Goal: Transaction & Acquisition: Book appointment/travel/reservation

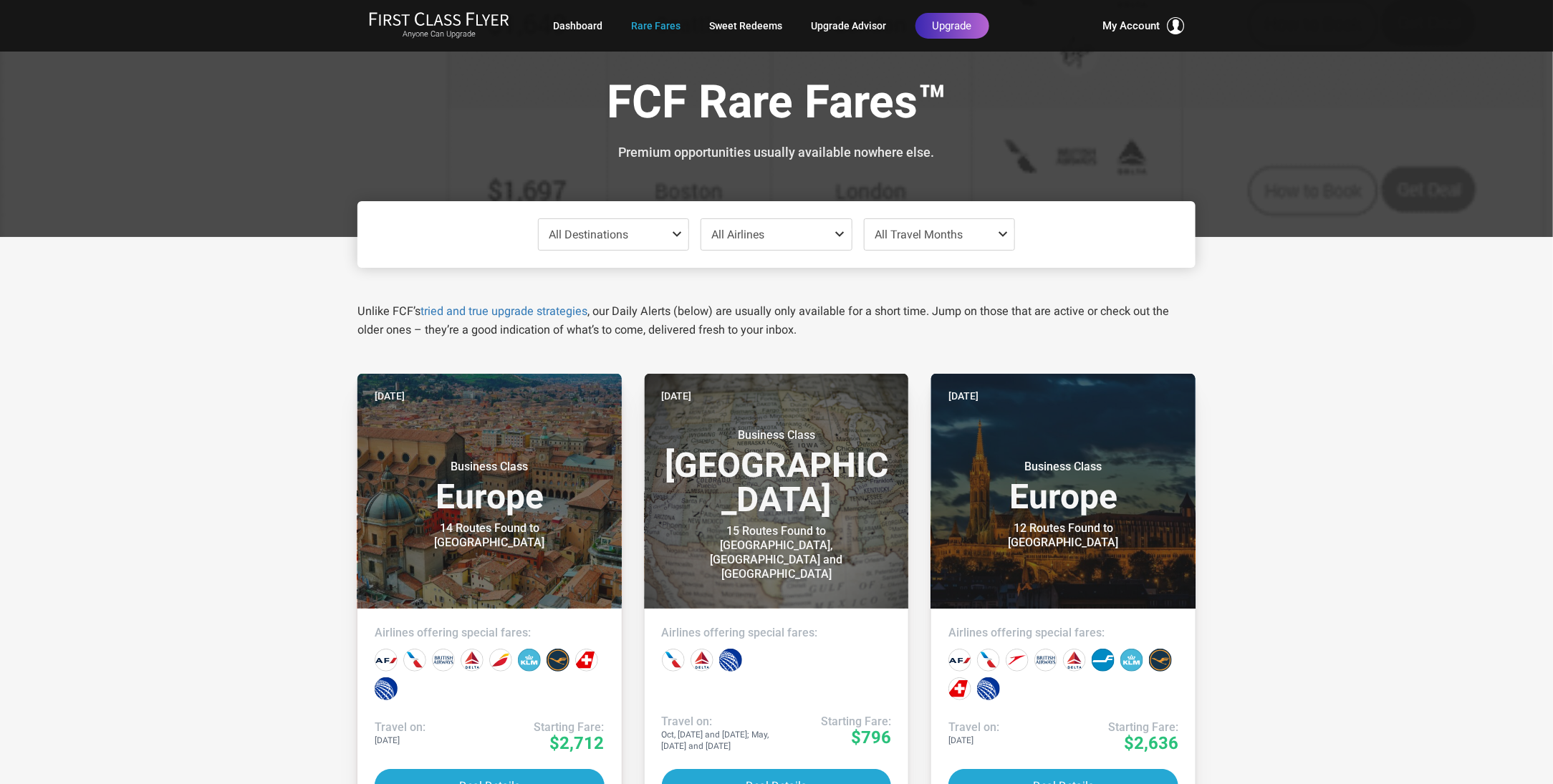
click at [676, 231] on span at bounding box center [680, 235] width 17 height 12
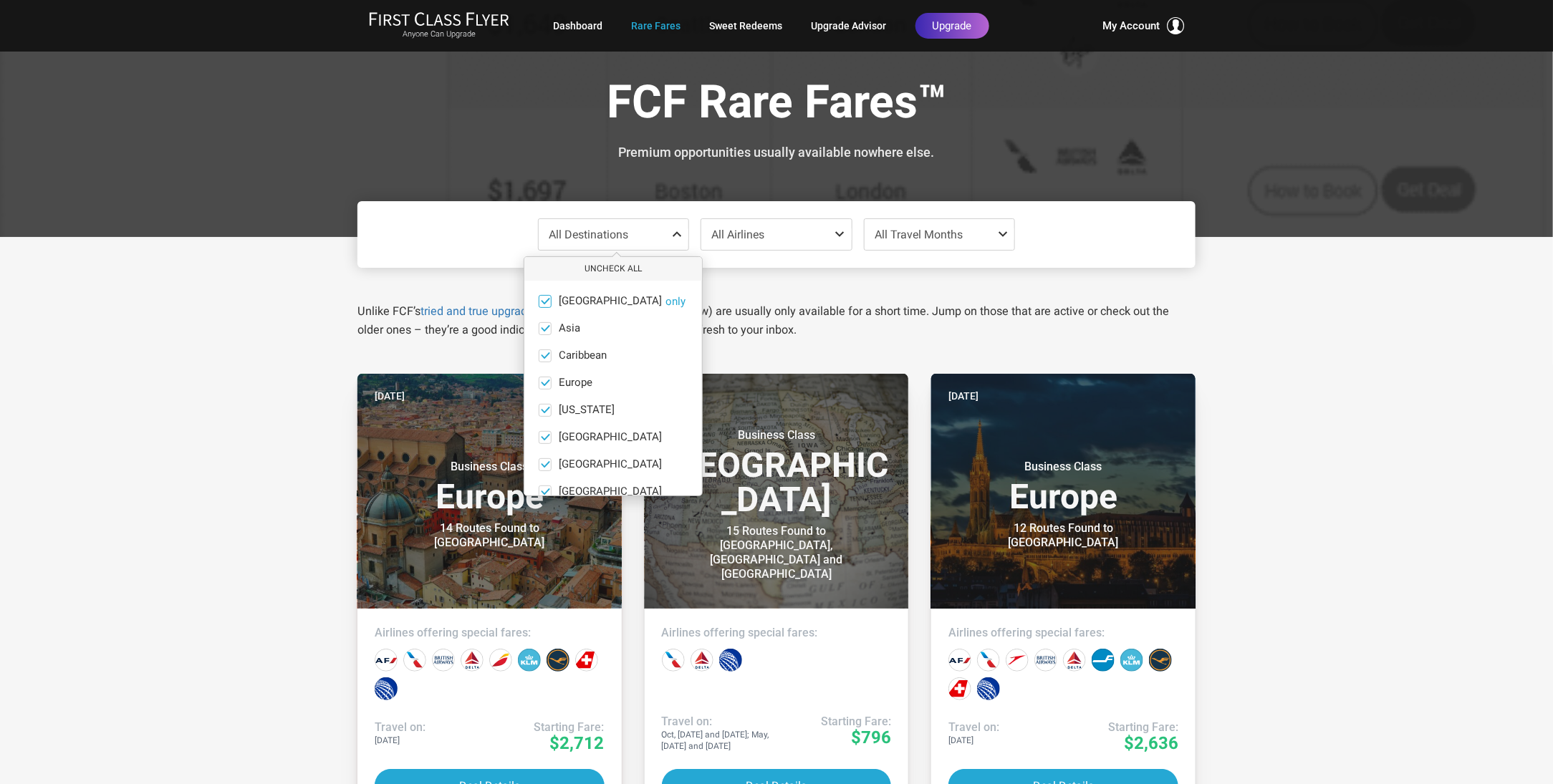
click at [548, 298] on span at bounding box center [545, 301] width 11 height 11
click at [0, 0] on input "[GEOGRAPHIC_DATA] only" at bounding box center [0, 0] width 0 height 0
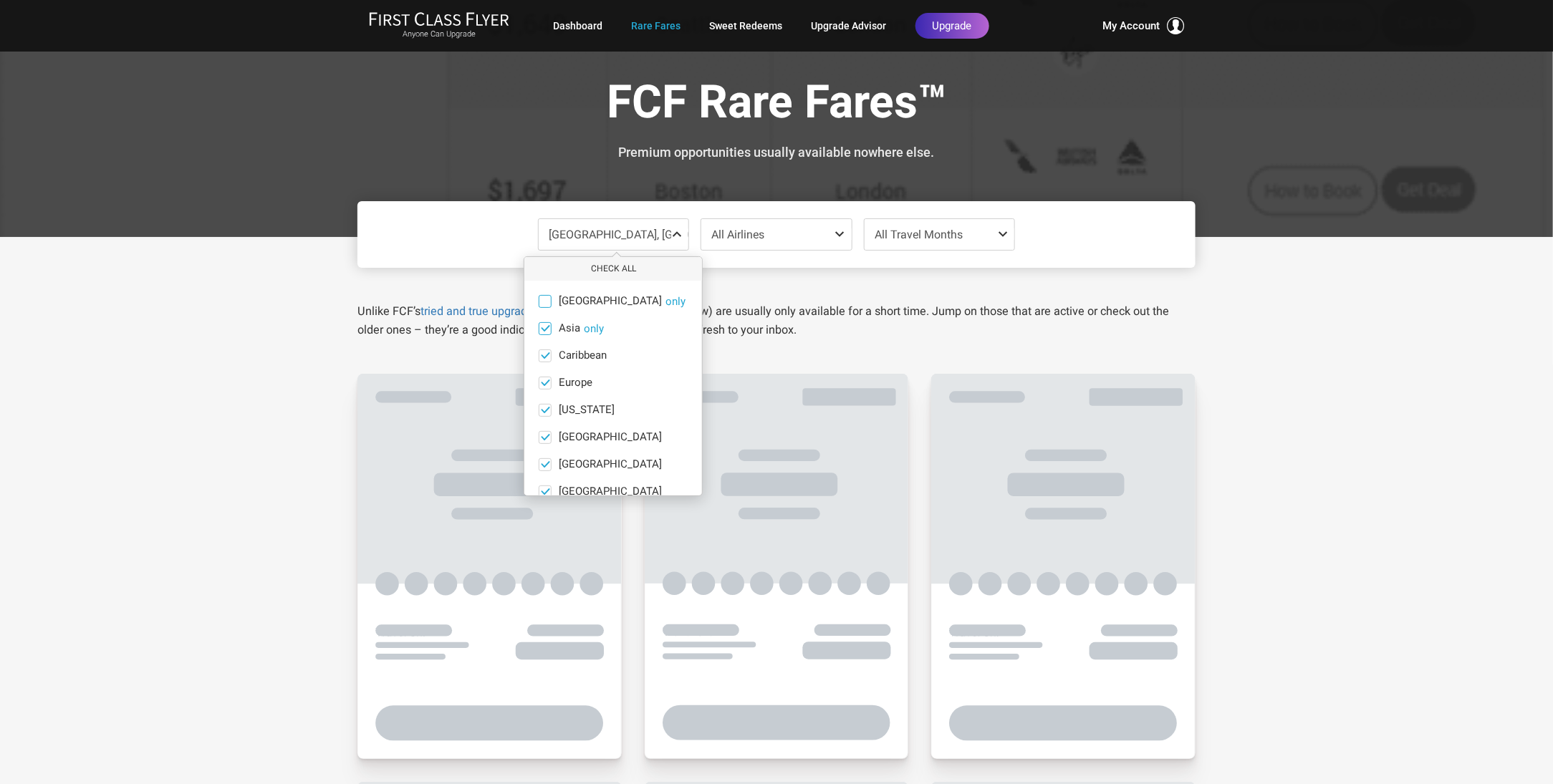
click at [547, 323] on span at bounding box center [545, 328] width 11 height 11
click at [0, 0] on input "Asia only" at bounding box center [0, 0] width 0 height 0
click at [543, 358] on span at bounding box center [545, 355] width 11 height 11
click at [0, 0] on input "Caribbean only" at bounding box center [0, 0] width 0 height 0
click at [547, 409] on span at bounding box center [545, 409] width 11 height 11
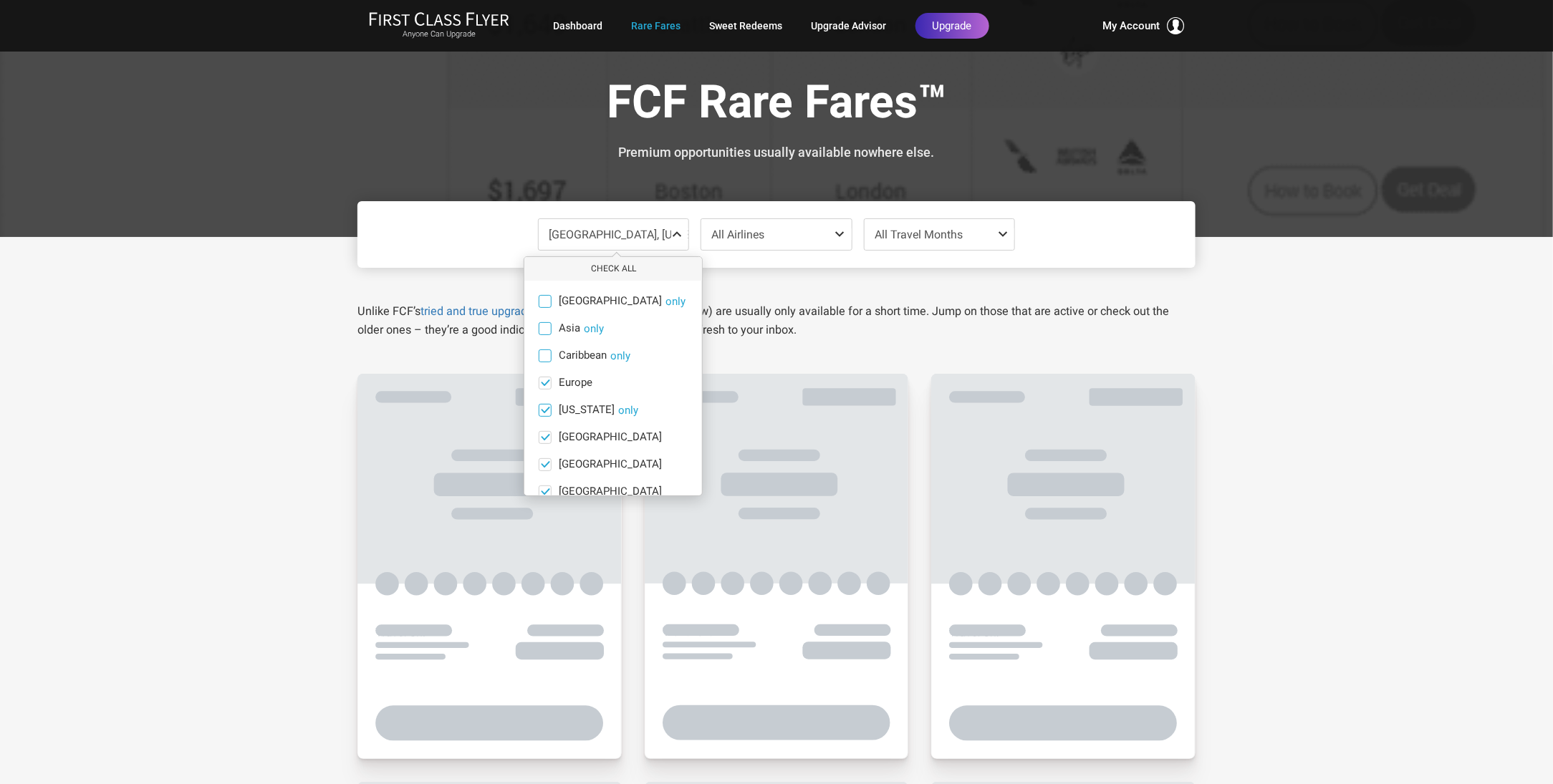
click at [0, 0] on input "[US_STATE] only" at bounding box center [0, 0] width 0 height 0
click at [543, 442] on span at bounding box center [545, 436] width 11 height 11
click at [0, 0] on input "[GEOGRAPHIC_DATA] only" at bounding box center [0, 0] width 0 height 0
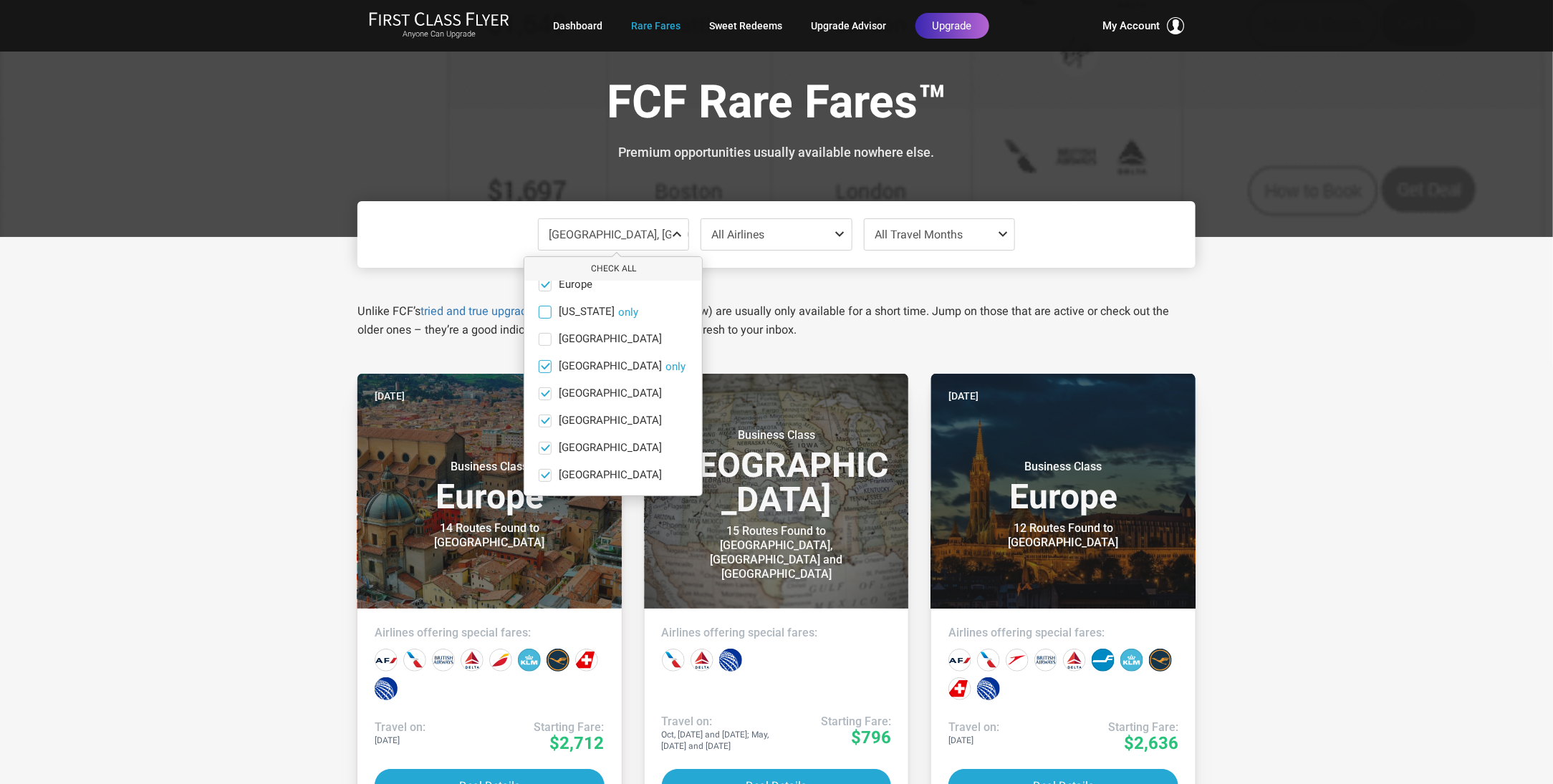
click at [547, 363] on span at bounding box center [545, 366] width 11 height 11
click at [0, 0] on input "[GEOGRAPHIC_DATA] only" at bounding box center [0, 0] width 0 height 0
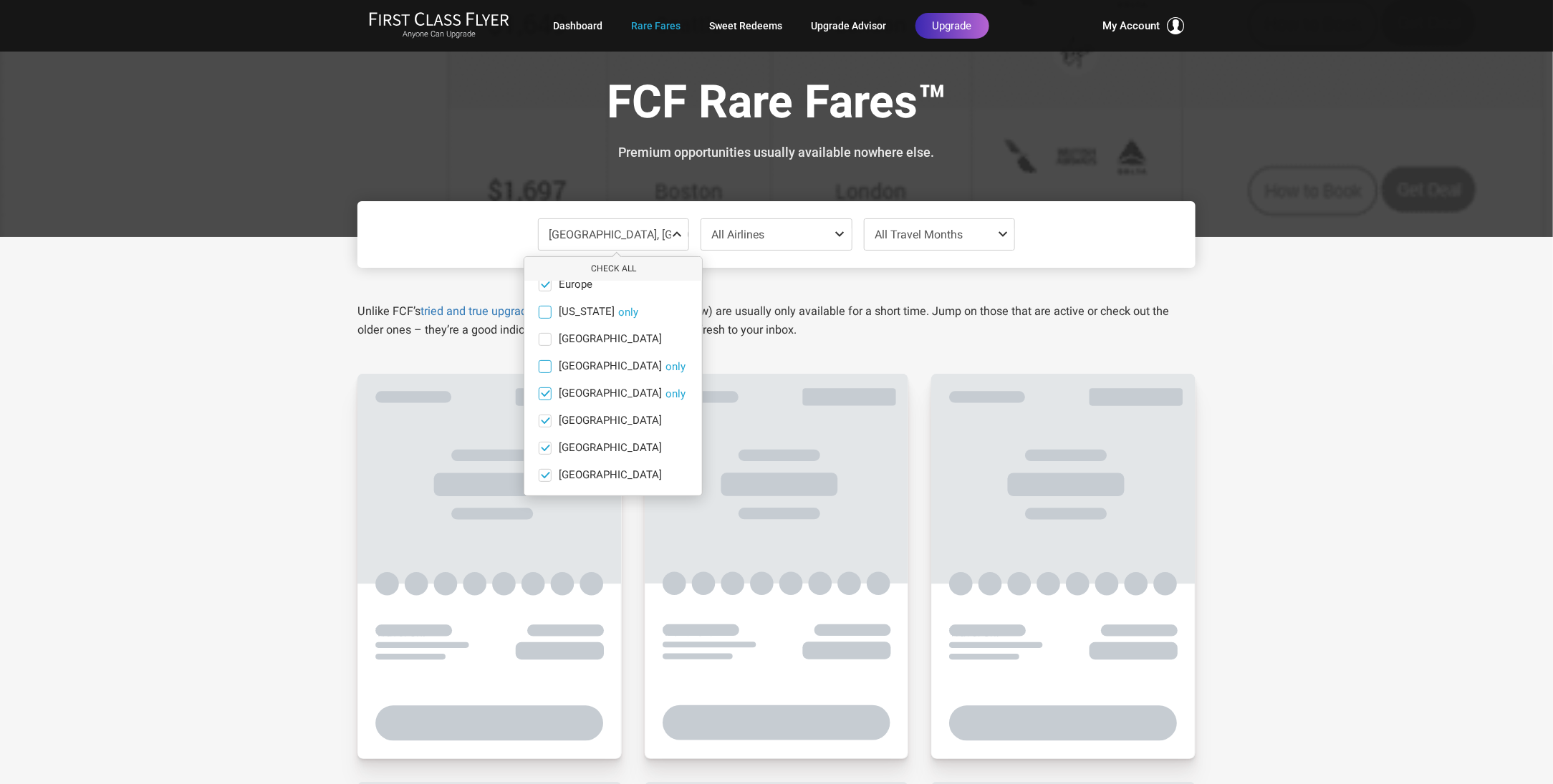
click at [545, 388] on span at bounding box center [545, 393] width 11 height 11
click at [0, 0] on input "[GEOGRAPHIC_DATA] only" at bounding box center [0, 0] width 0 height 0
click at [545, 420] on span at bounding box center [545, 420] width 11 height 11
click at [0, 0] on input "[GEOGRAPHIC_DATA] only" at bounding box center [0, 0] width 0 height 0
click at [547, 443] on span at bounding box center [545, 448] width 11 height 11
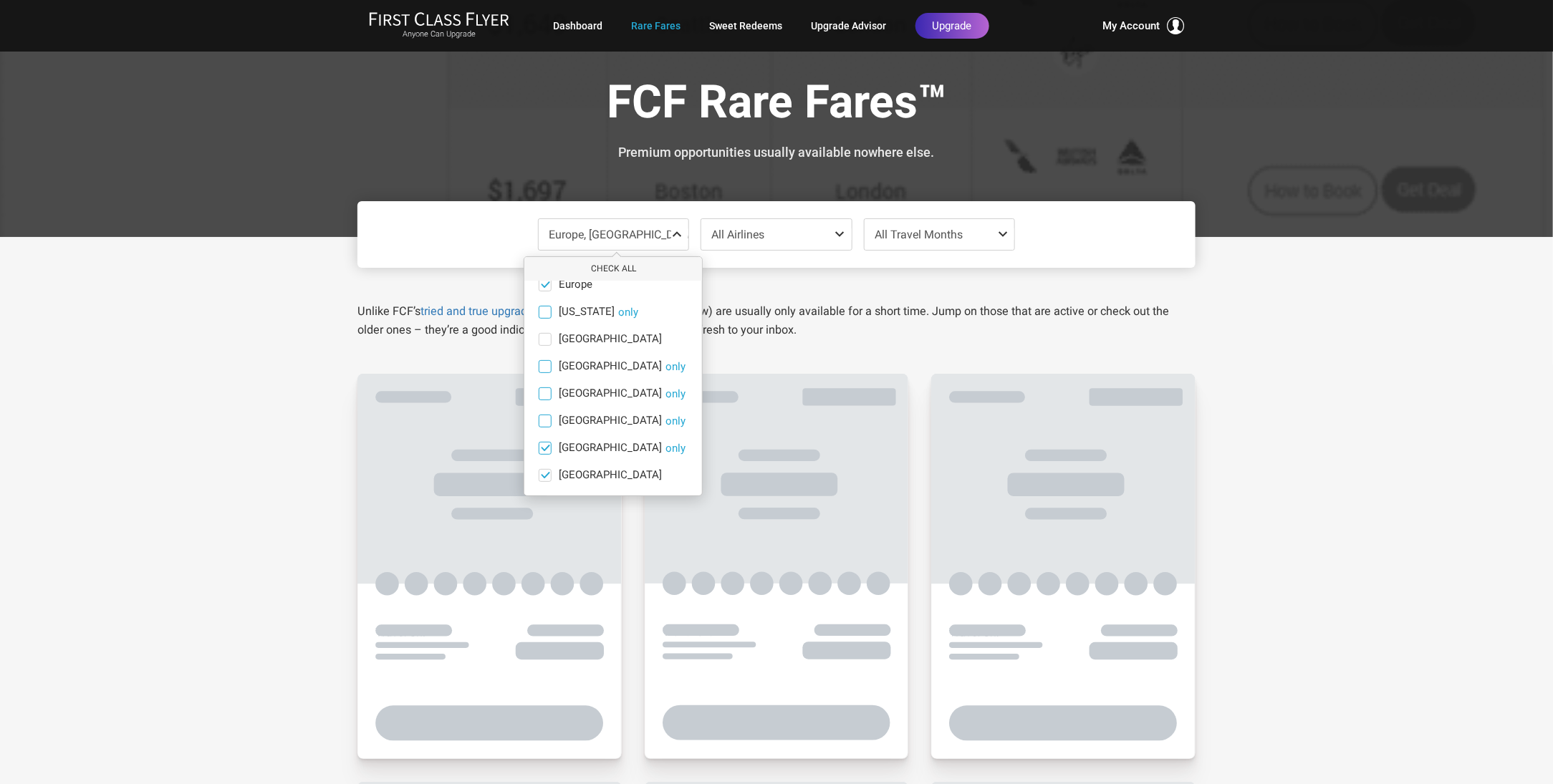
click at [0, 0] on input "[GEOGRAPHIC_DATA] only" at bounding box center [0, 0] width 0 height 0
click at [544, 475] on span at bounding box center [545, 475] width 11 height 11
click at [0, 0] on input "[GEOGRAPHIC_DATA] only" at bounding box center [0, 0] width 0 height 0
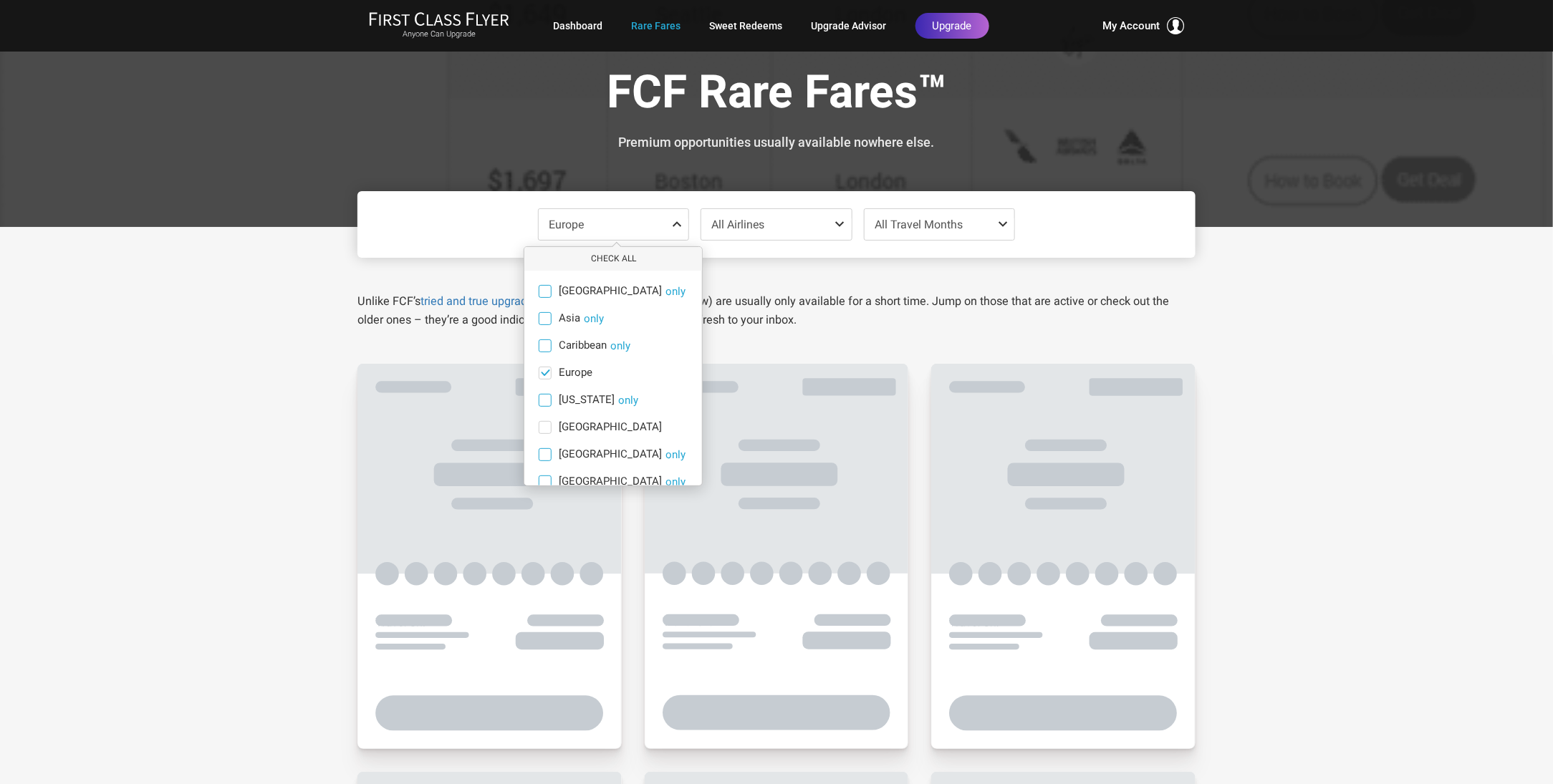
scroll to position [0, 0]
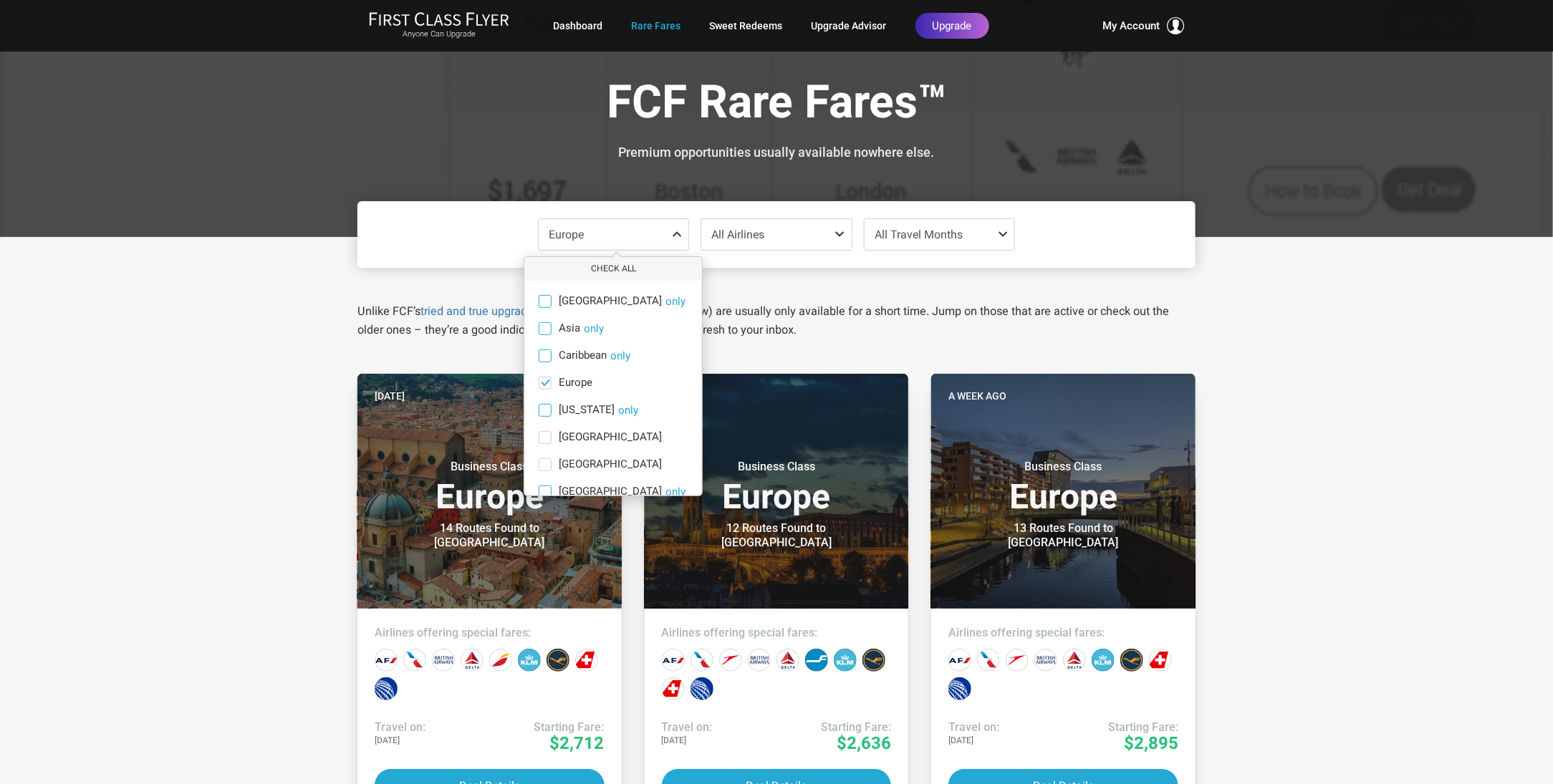
click at [552, 328] on label "Asia only" at bounding box center [613, 328] width 178 height 13
click at [0, 0] on input "Asia only" at bounding box center [0, 0] width 0 height 0
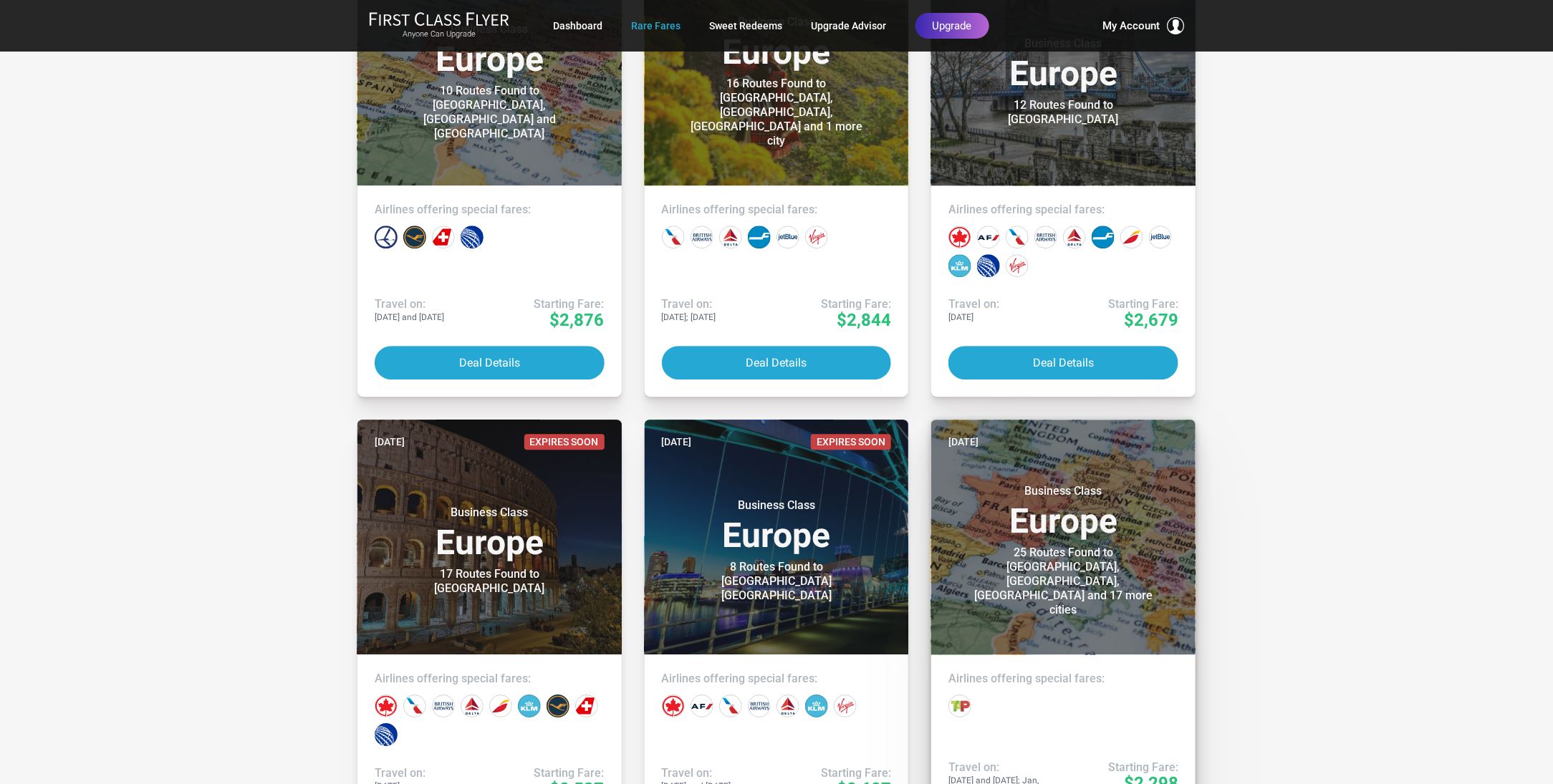
scroll to position [1862, 0]
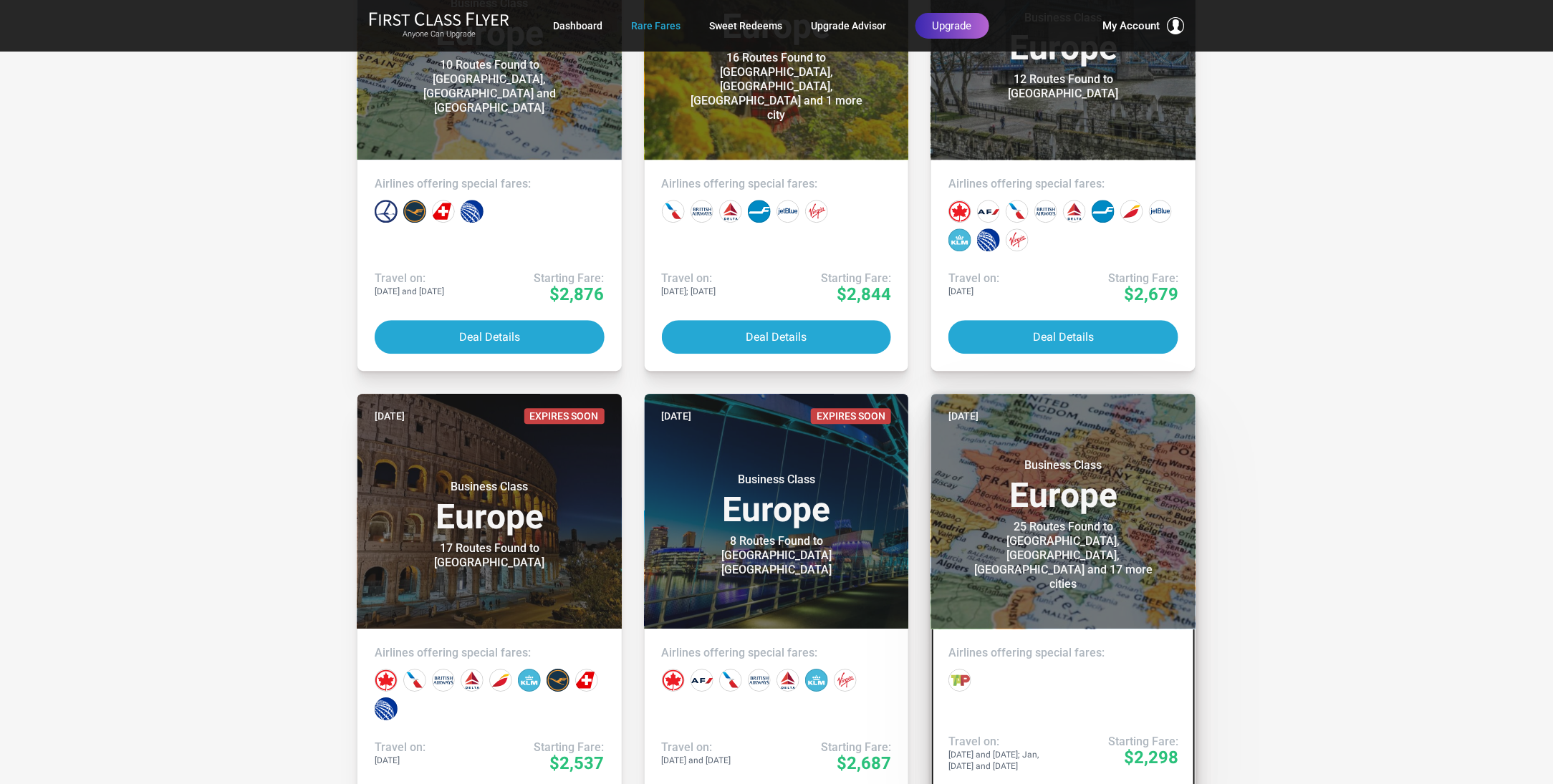
click at [1067, 537] on div "25 Routes Found to [GEOGRAPHIC_DATA], [GEOGRAPHIC_DATA], [GEOGRAPHIC_DATA] and …" at bounding box center [1063, 555] width 179 height 71
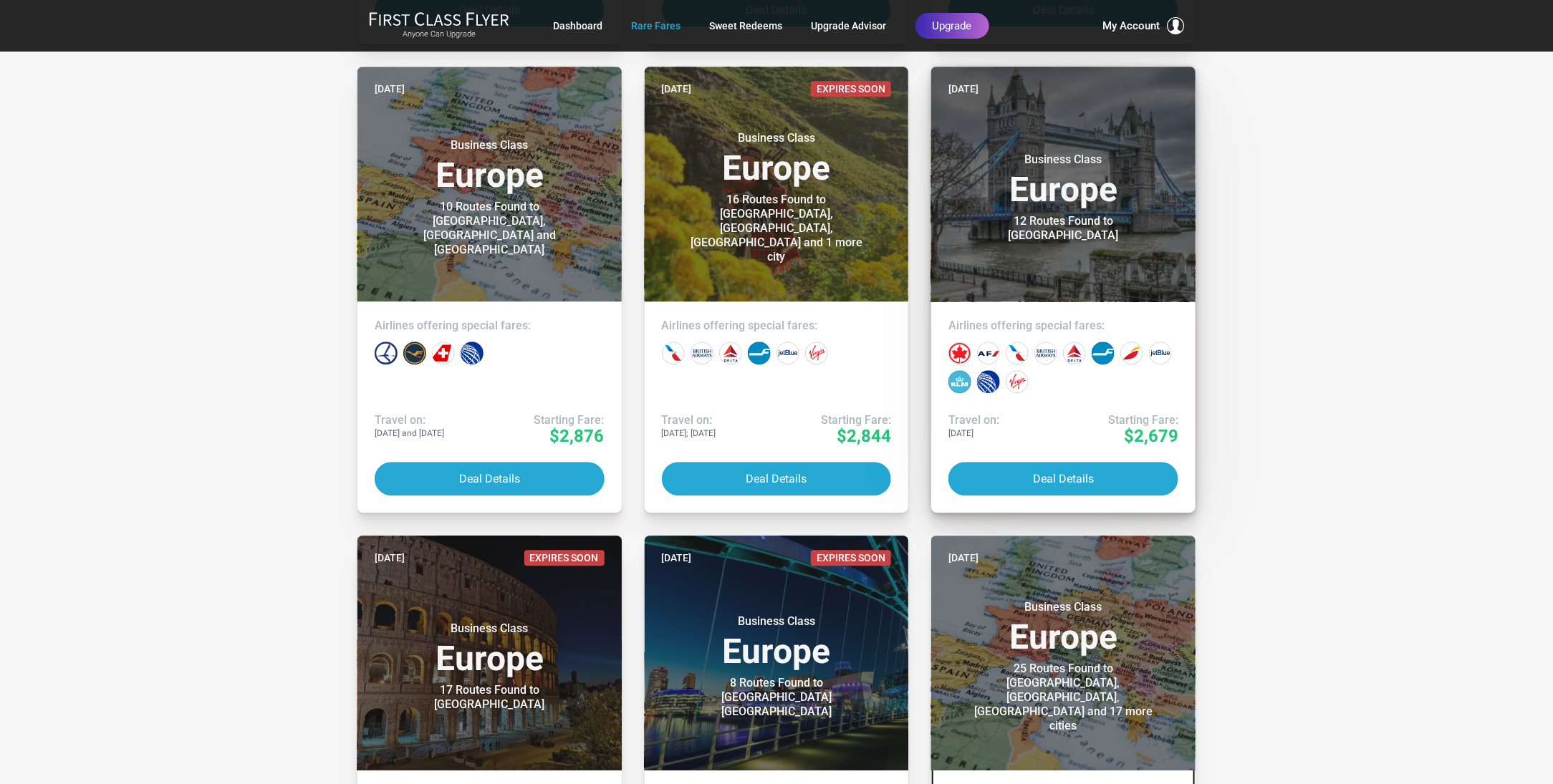
scroll to position [1647, 0]
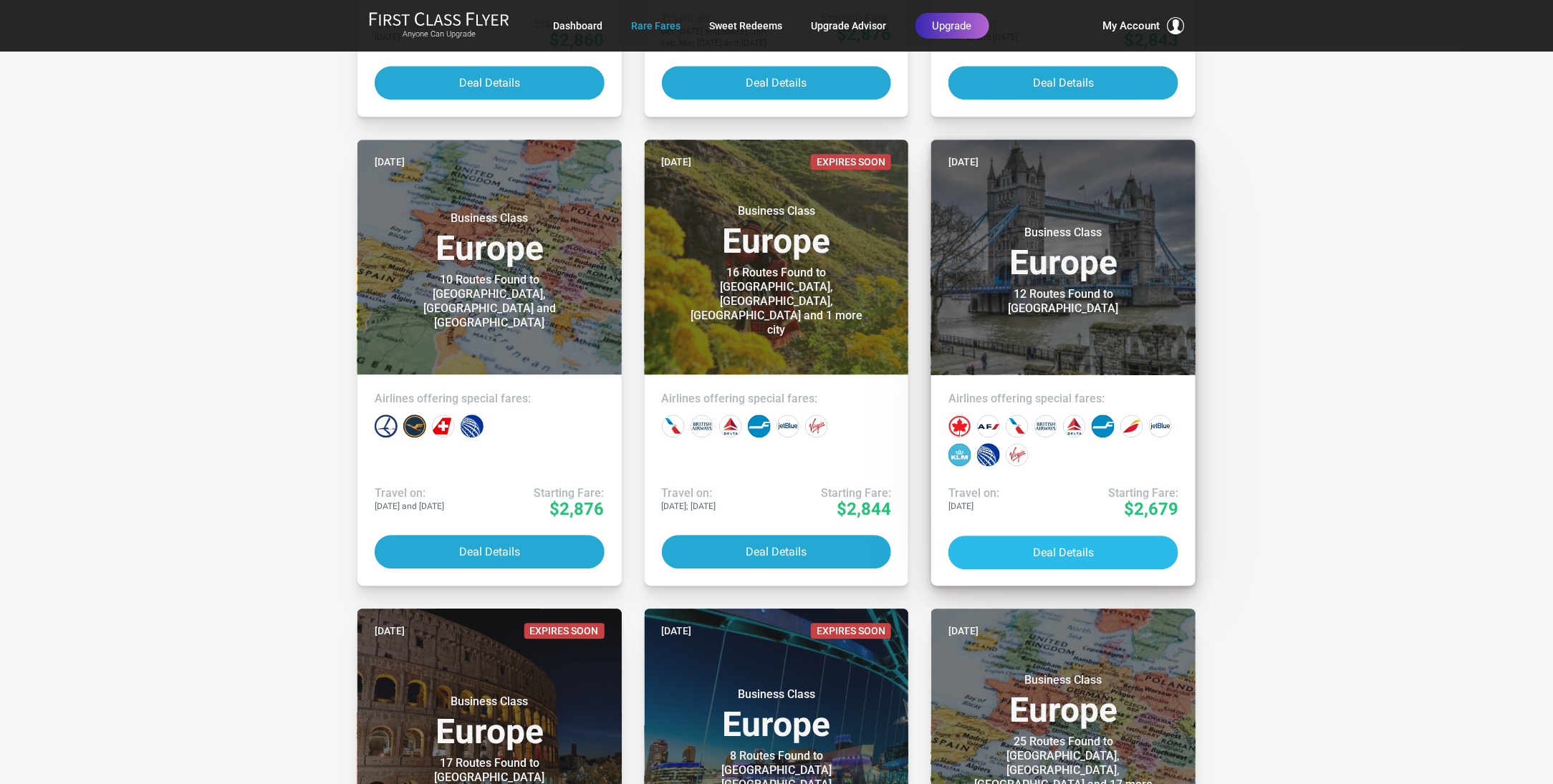
click at [1069, 548] on button "Deal Details" at bounding box center [1063, 553] width 230 height 34
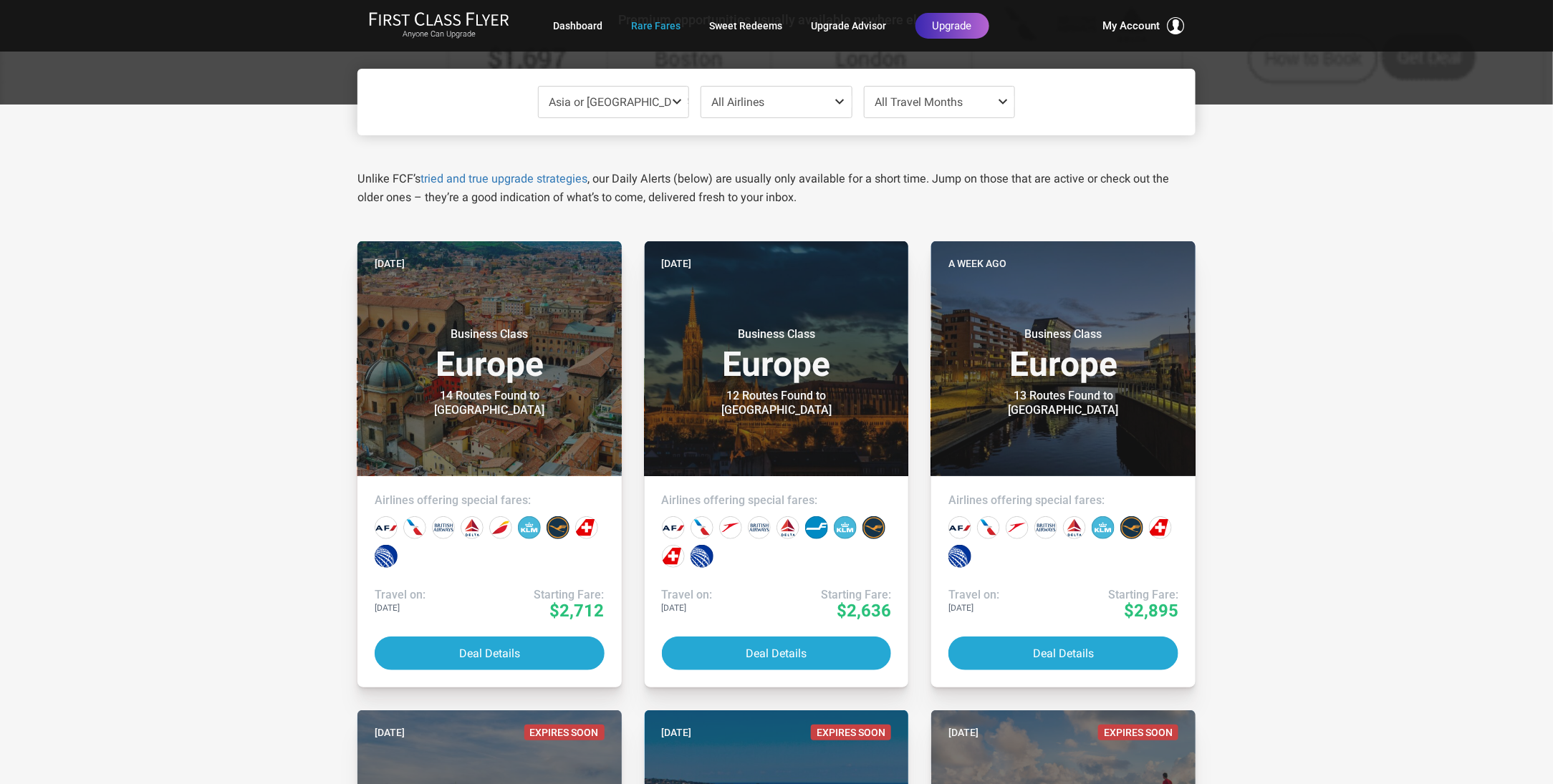
scroll to position [143, 0]
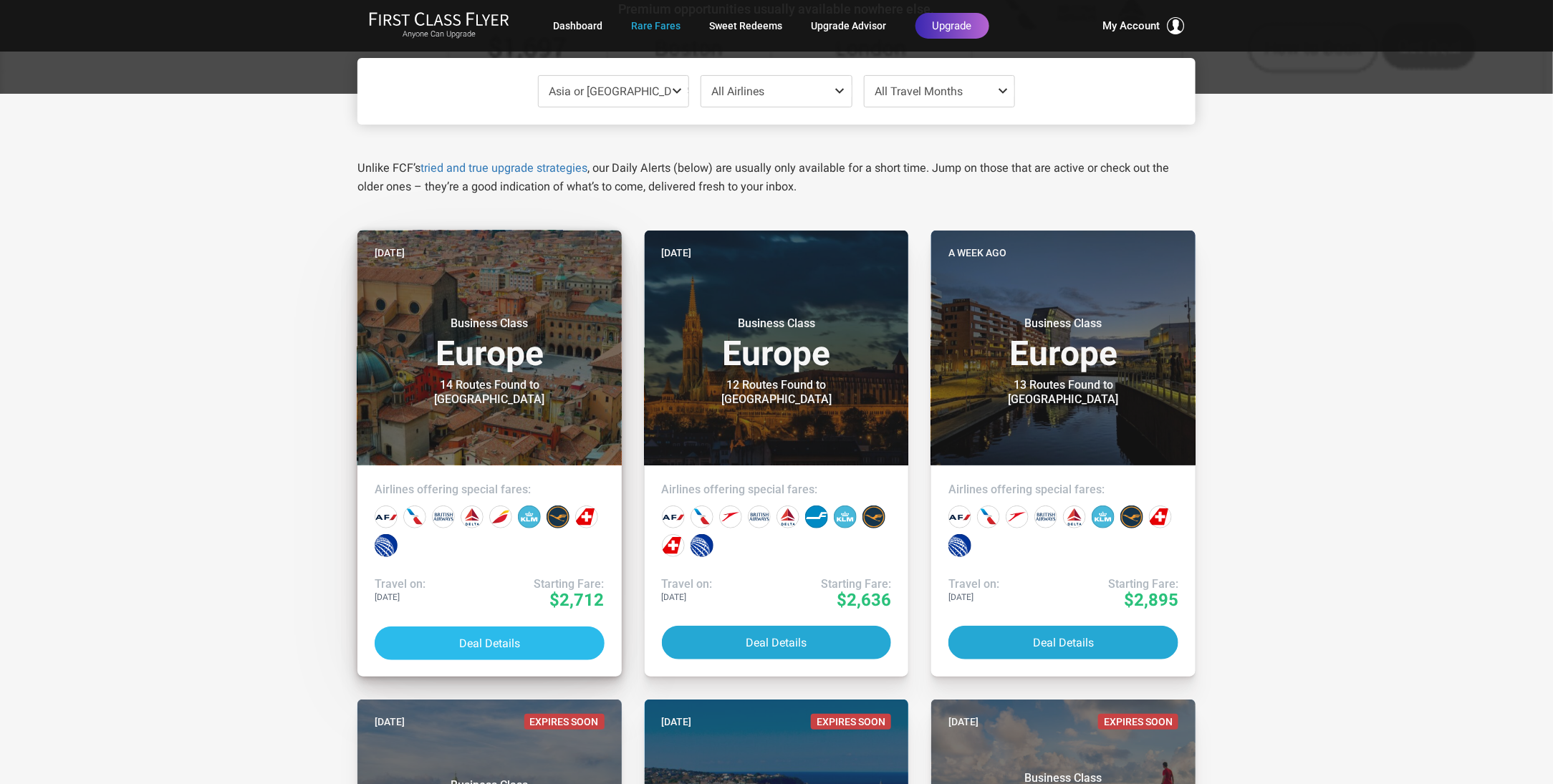
click at [482, 643] on button "Deal Details" at bounding box center [489, 643] width 230 height 34
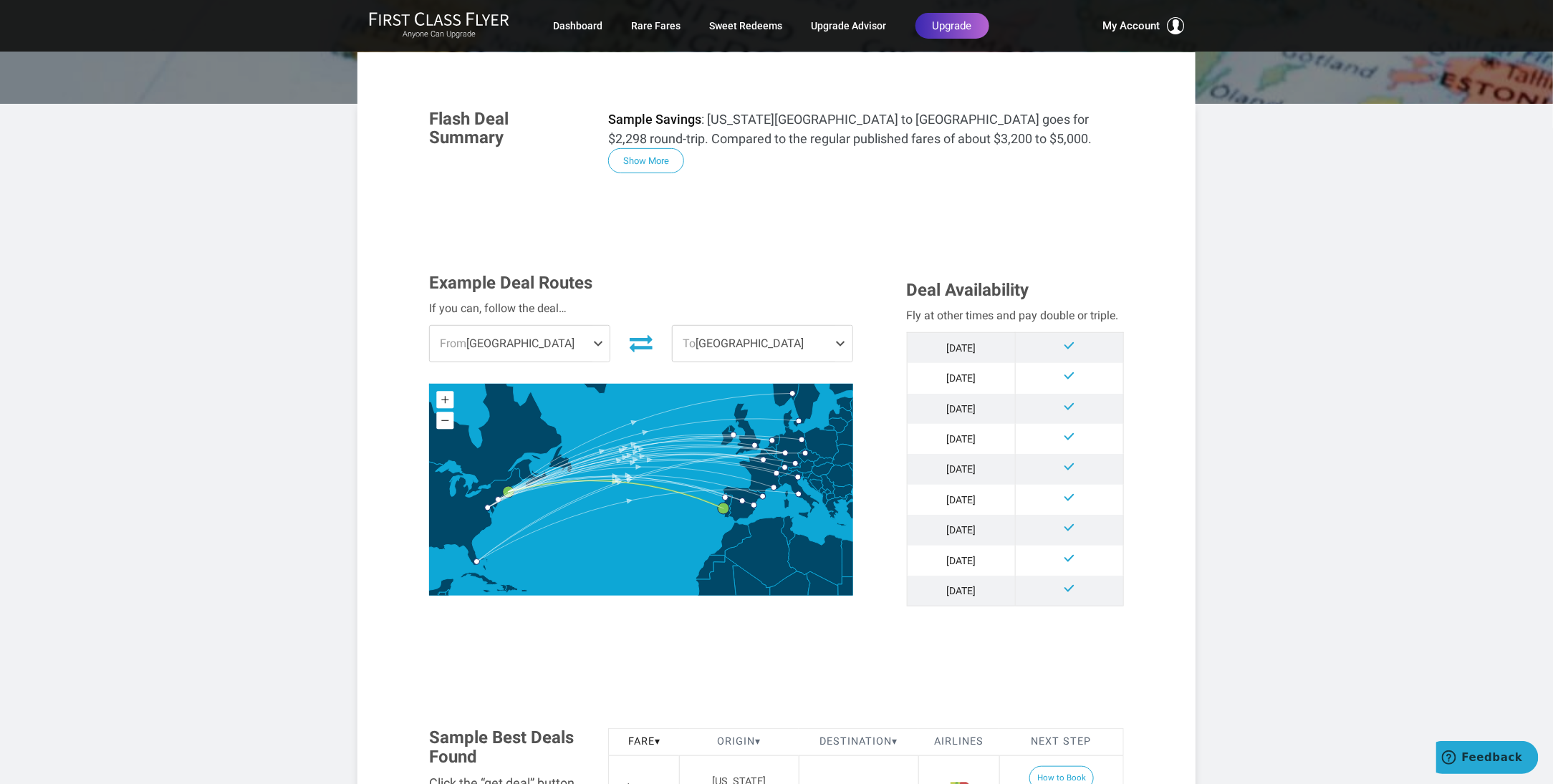
scroll to position [286, 0]
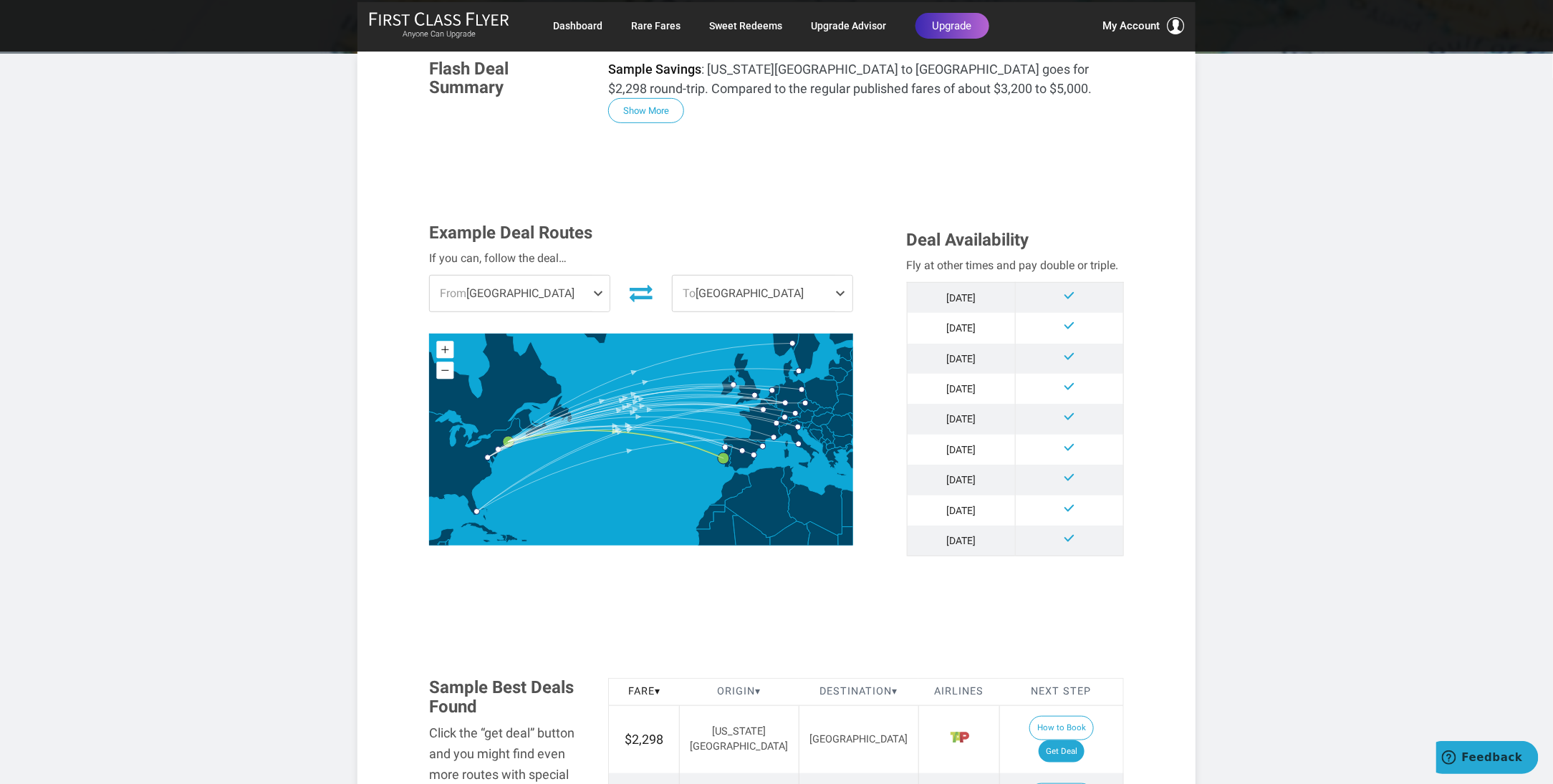
click at [840, 275] on span at bounding box center [843, 293] width 17 height 36
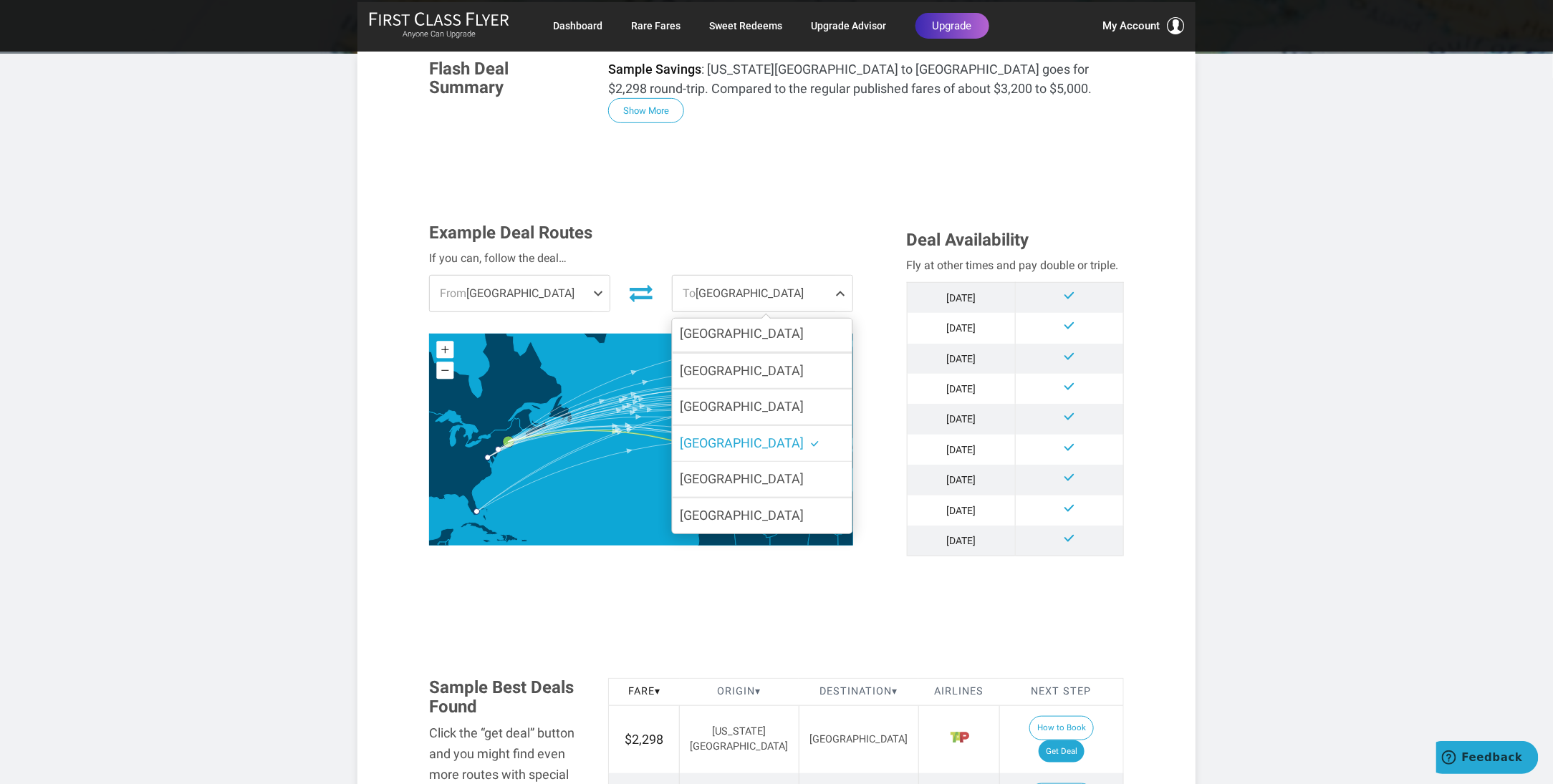
scroll to position [0, 0]
click at [704, 328] on span "Amsterdam" at bounding box center [742, 336] width 124 height 15
click at [0, 0] on input "Amsterdam" at bounding box center [0, 0] width 0 height 0
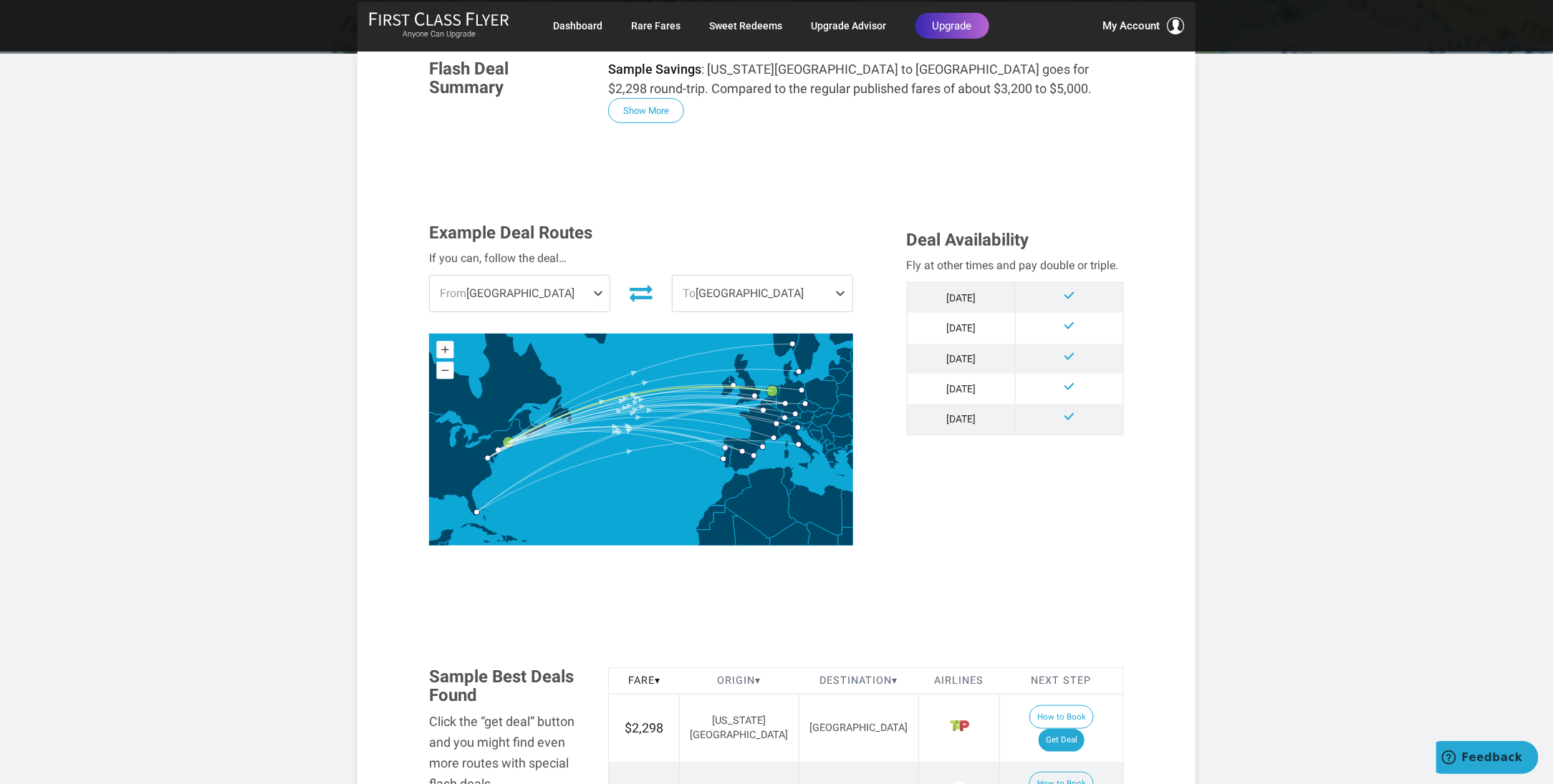
click at [599, 275] on span at bounding box center [601, 293] width 17 height 36
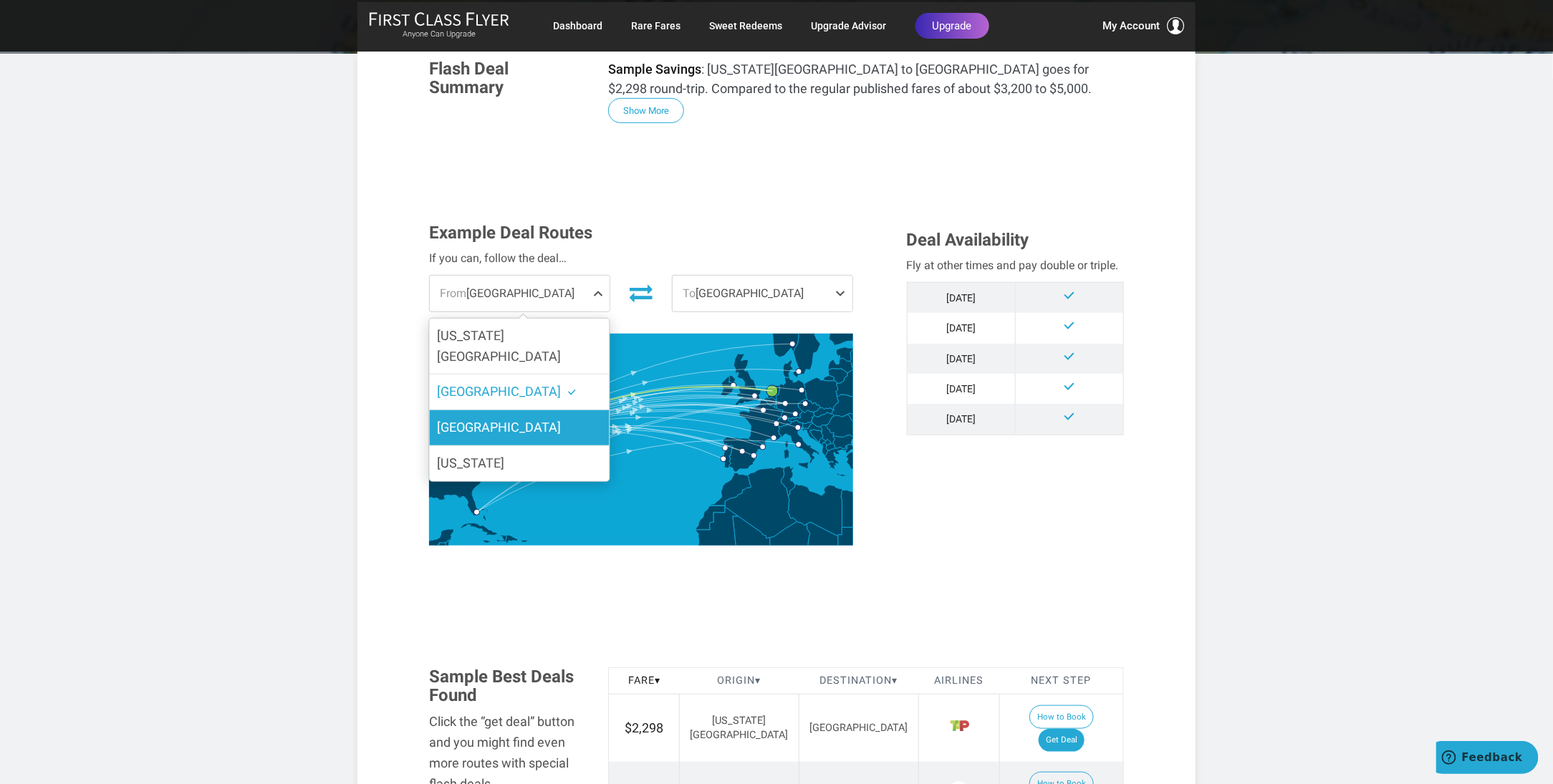
click at [463, 420] on span "Miami" at bounding box center [498, 427] width 124 height 15
click at [0, 0] on input "Miami" at bounding box center [0, 0] width 0 height 0
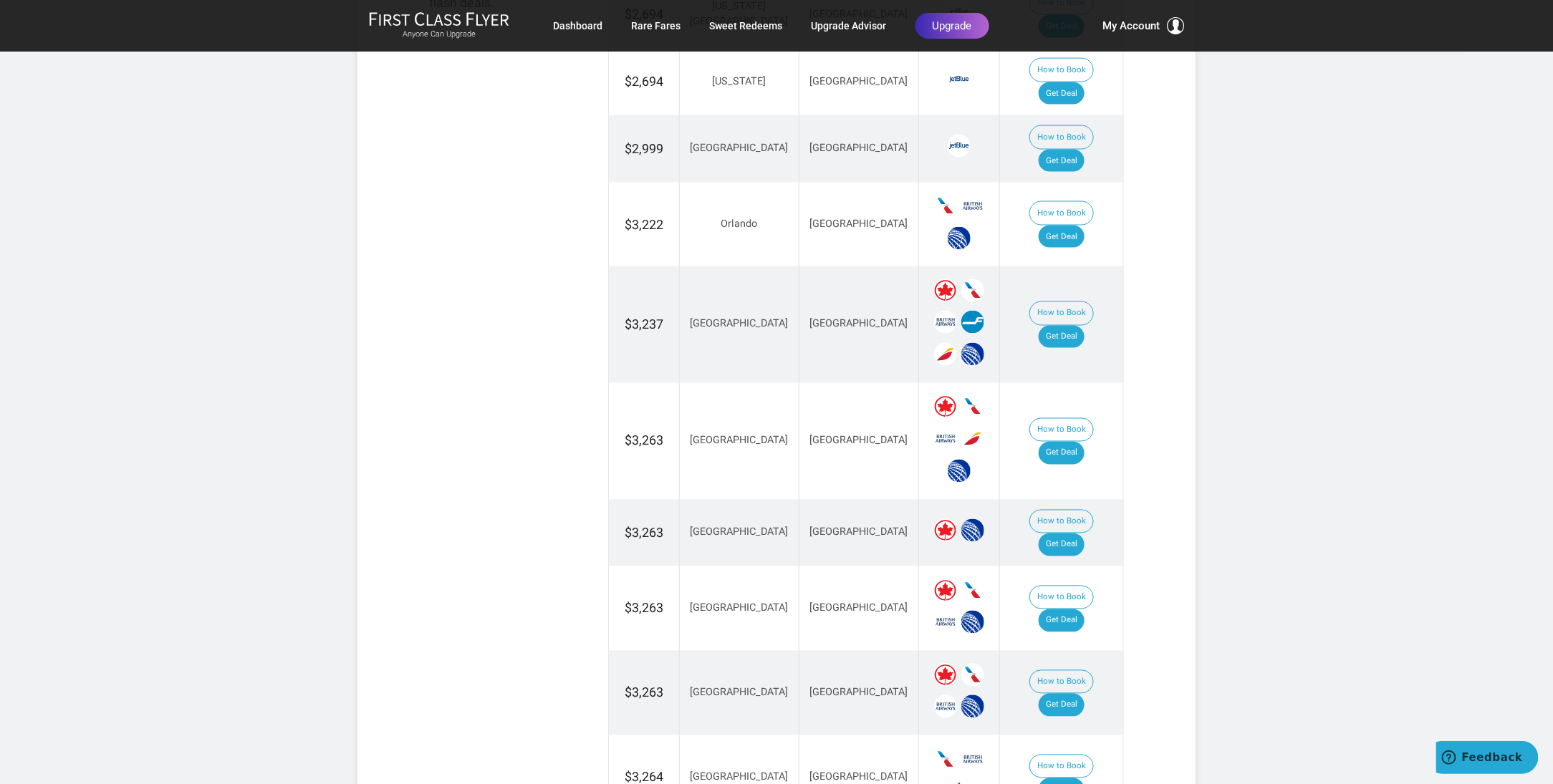
scroll to position [1074, 0]
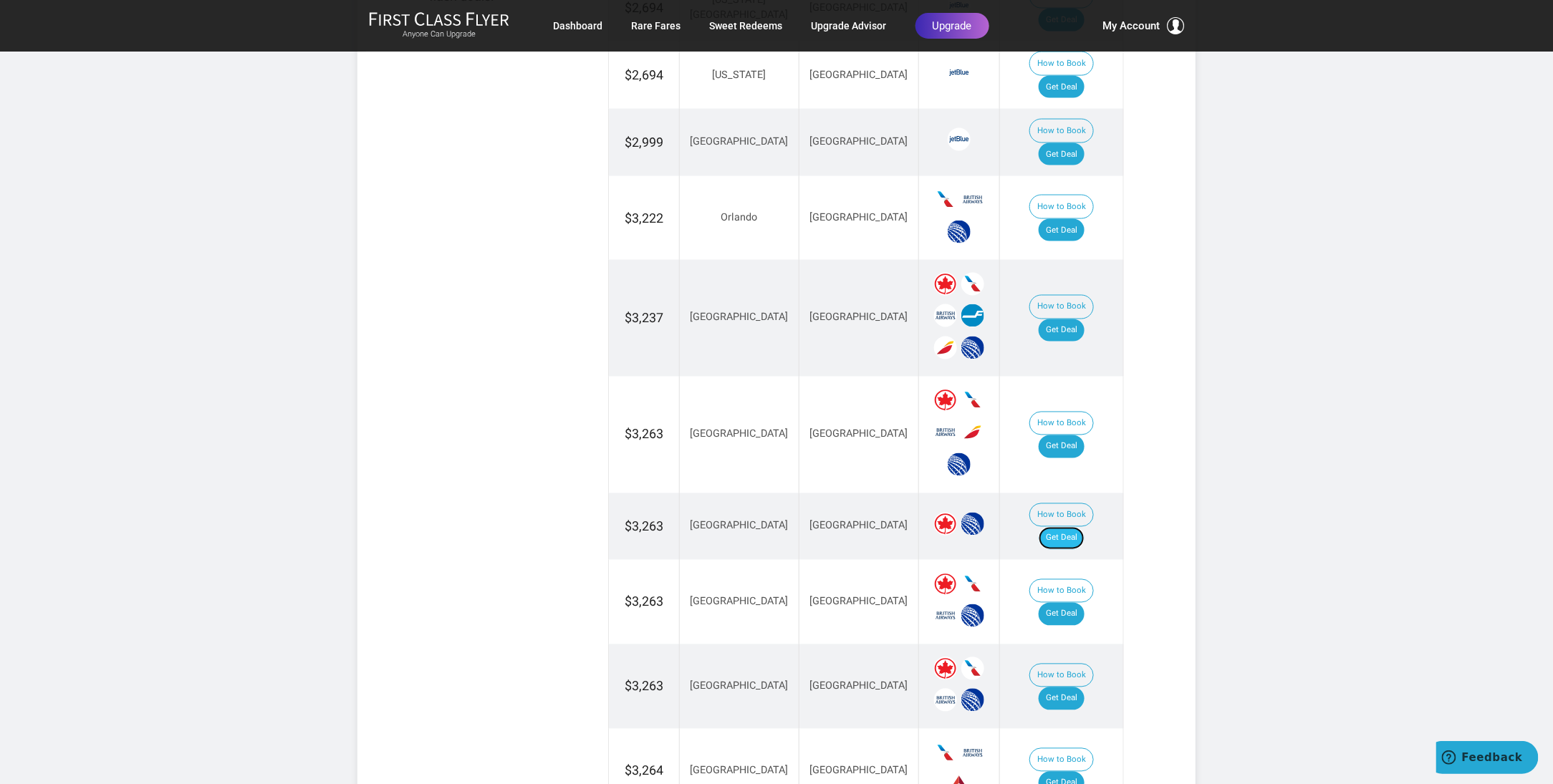
click at [1076, 527] on link "Get Deal" at bounding box center [1061, 538] width 46 height 23
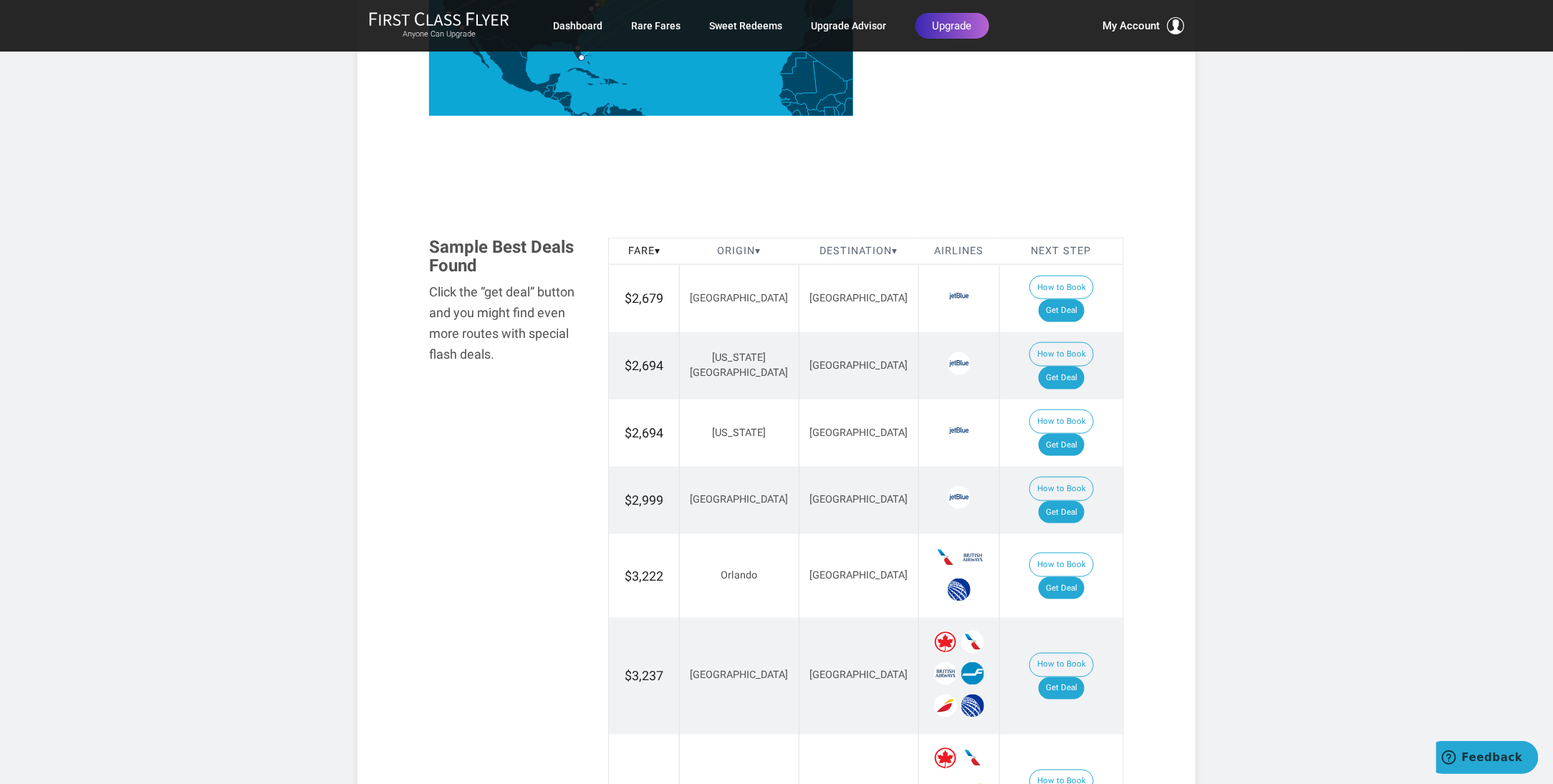
scroll to position [787, 0]
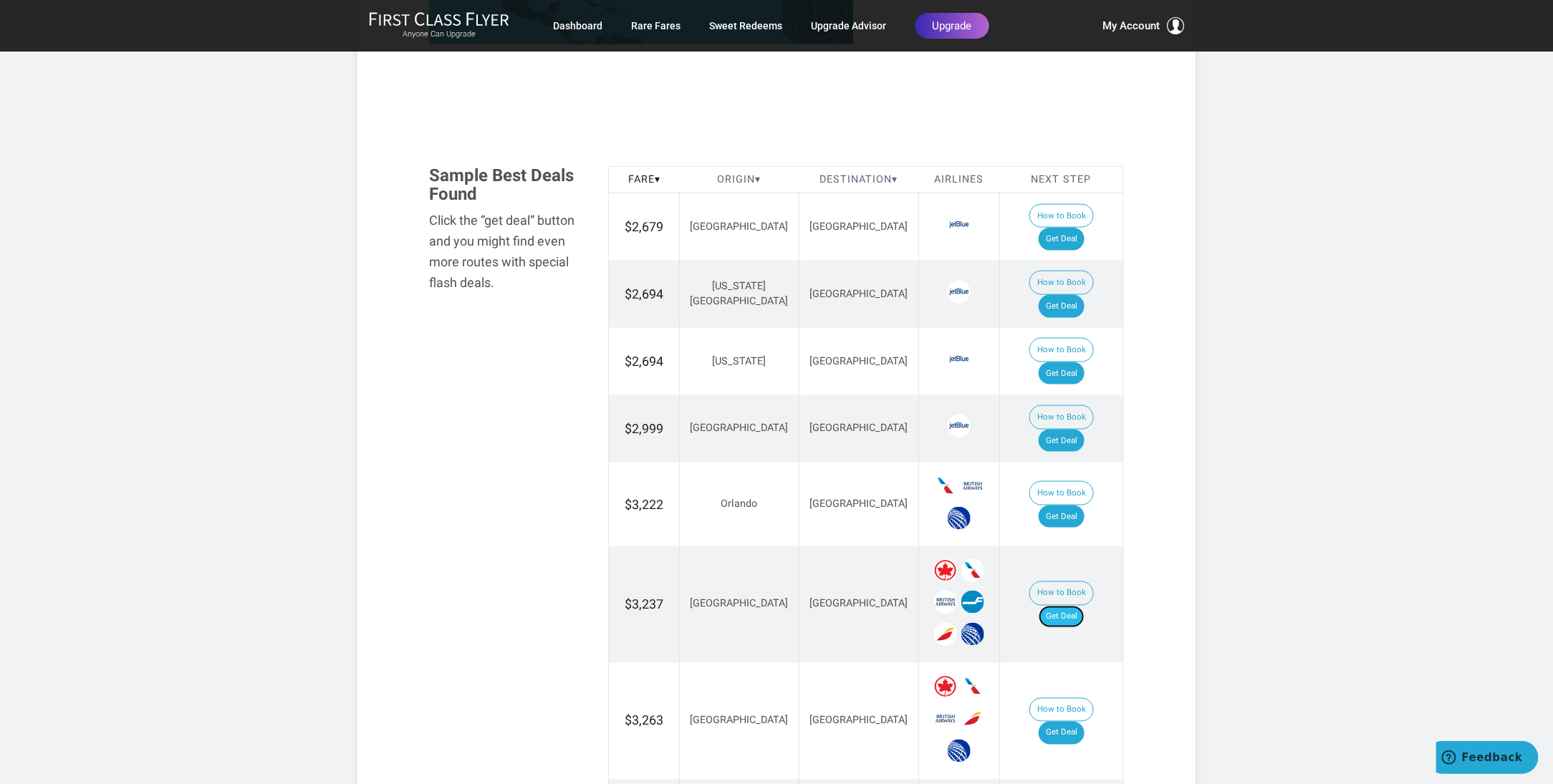
click at [1072, 606] on link "Get Deal" at bounding box center [1061, 617] width 46 height 23
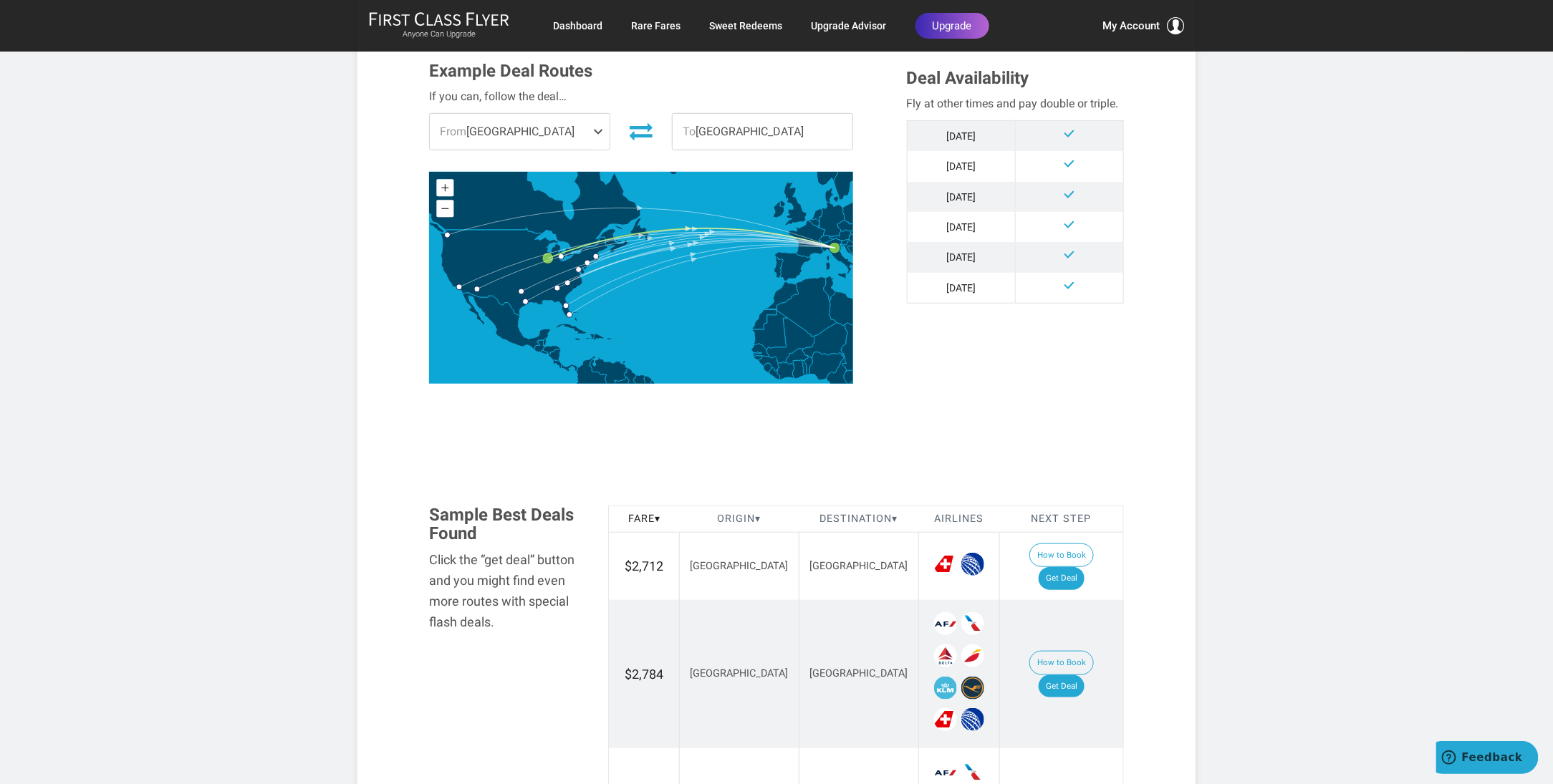
scroll to position [430, 0]
